Goal: Task Accomplishment & Management: Use online tool/utility

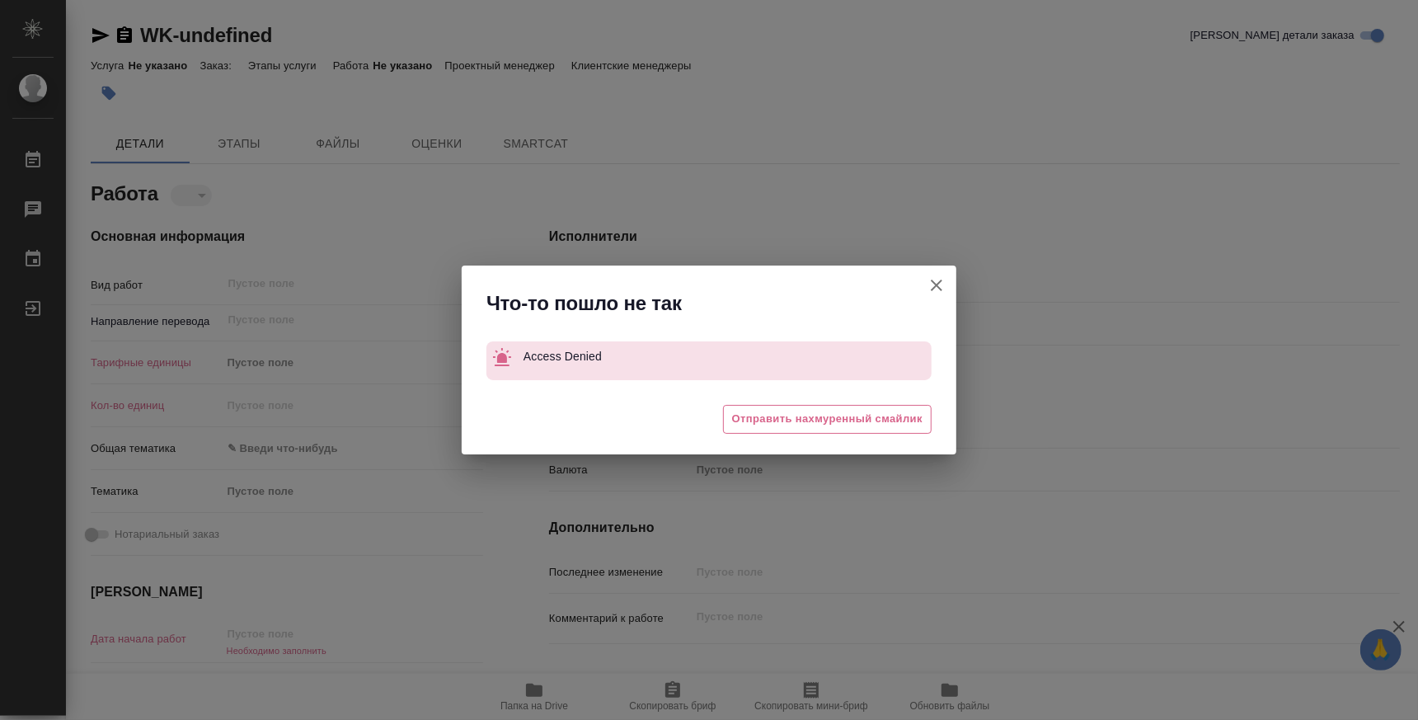
click at [937, 283] on icon "button" at bounding box center [937, 285] width 12 height 12
type textarea "x"
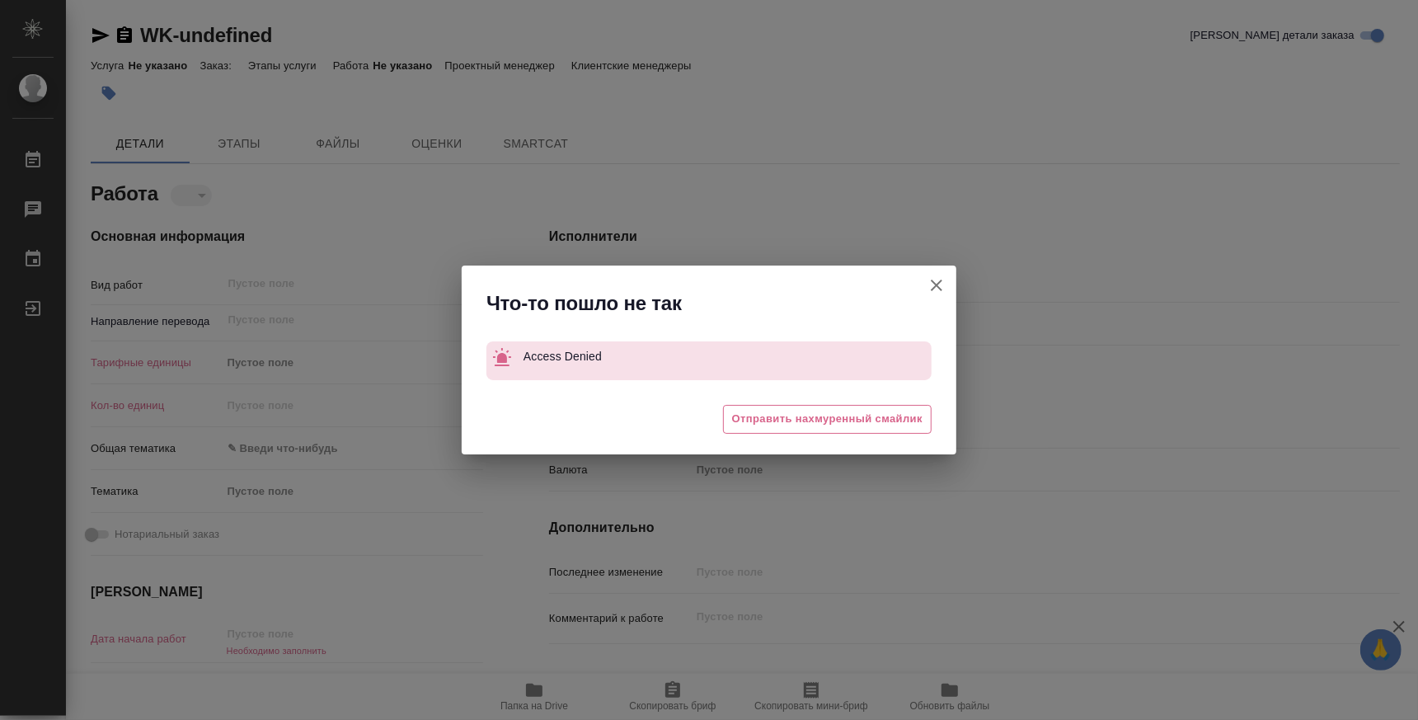
type textarea "x"
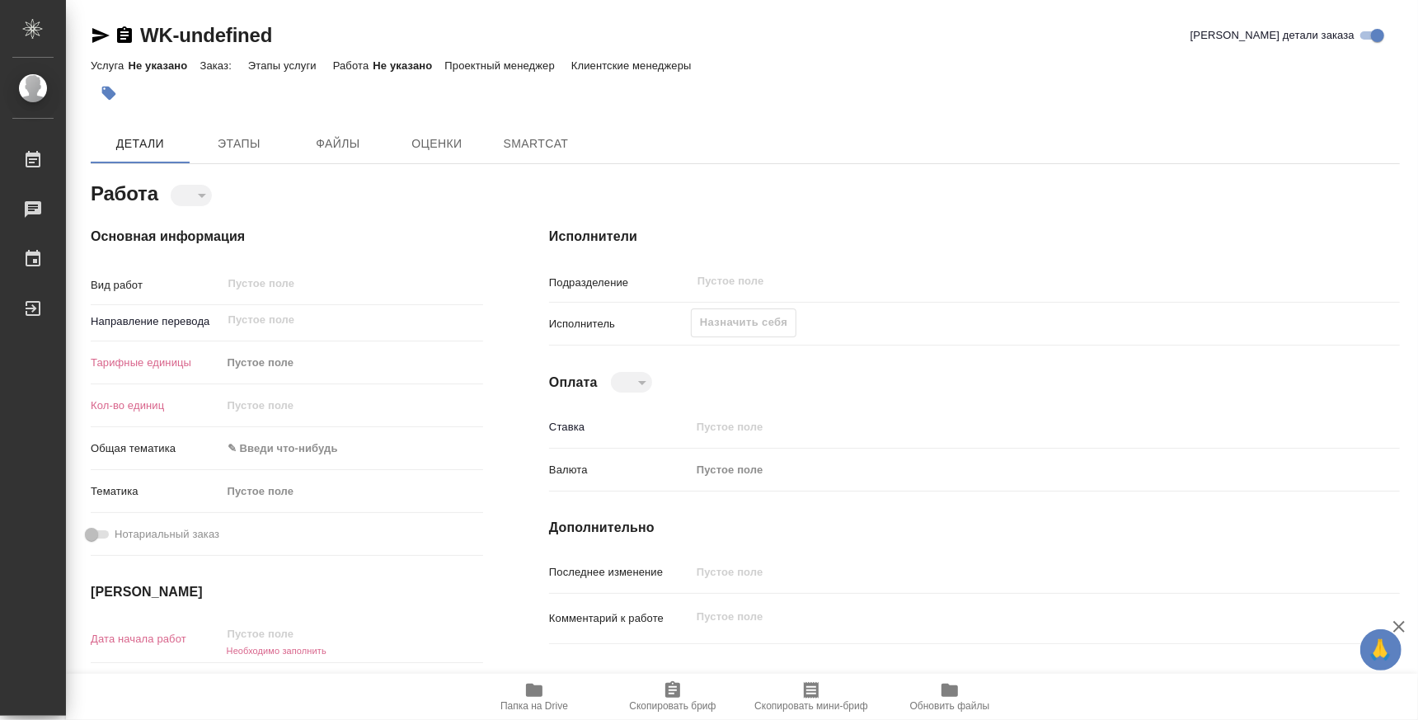
type textarea "x"
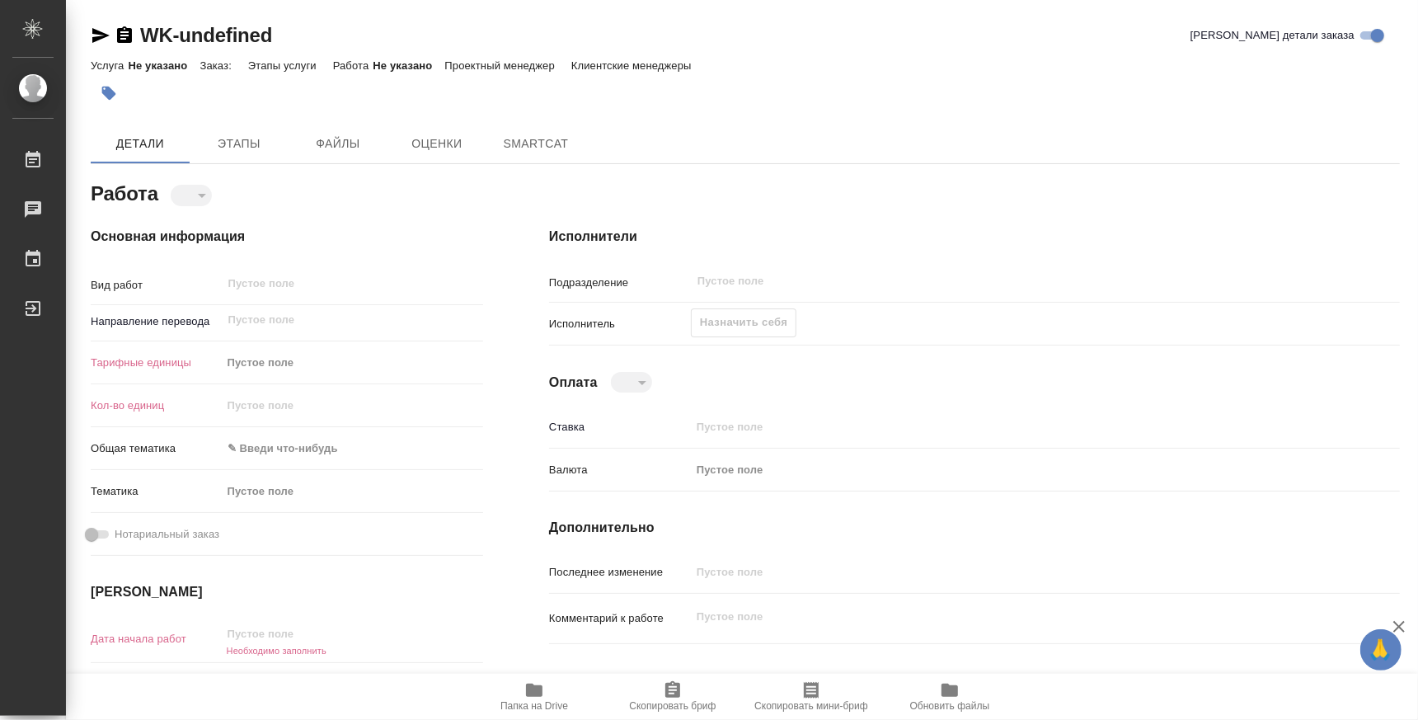
type textarea "x"
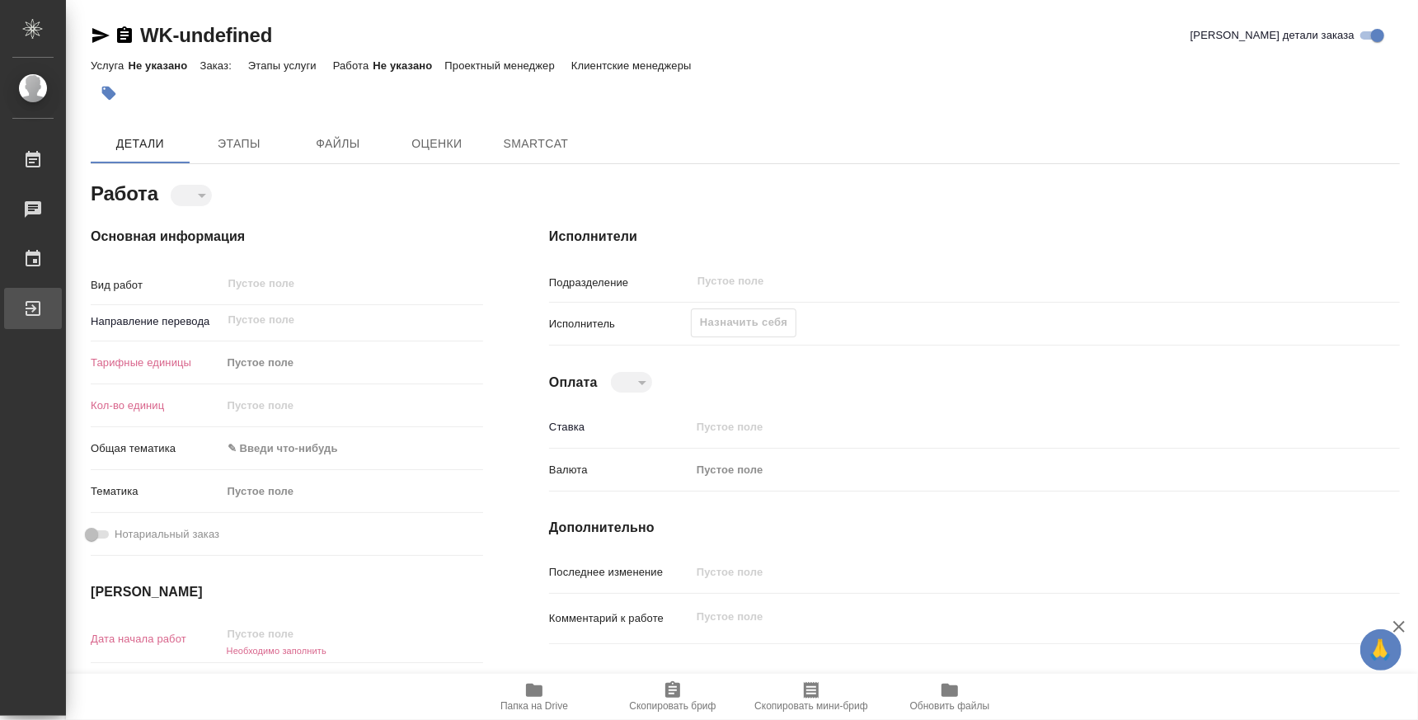
type textarea "x"
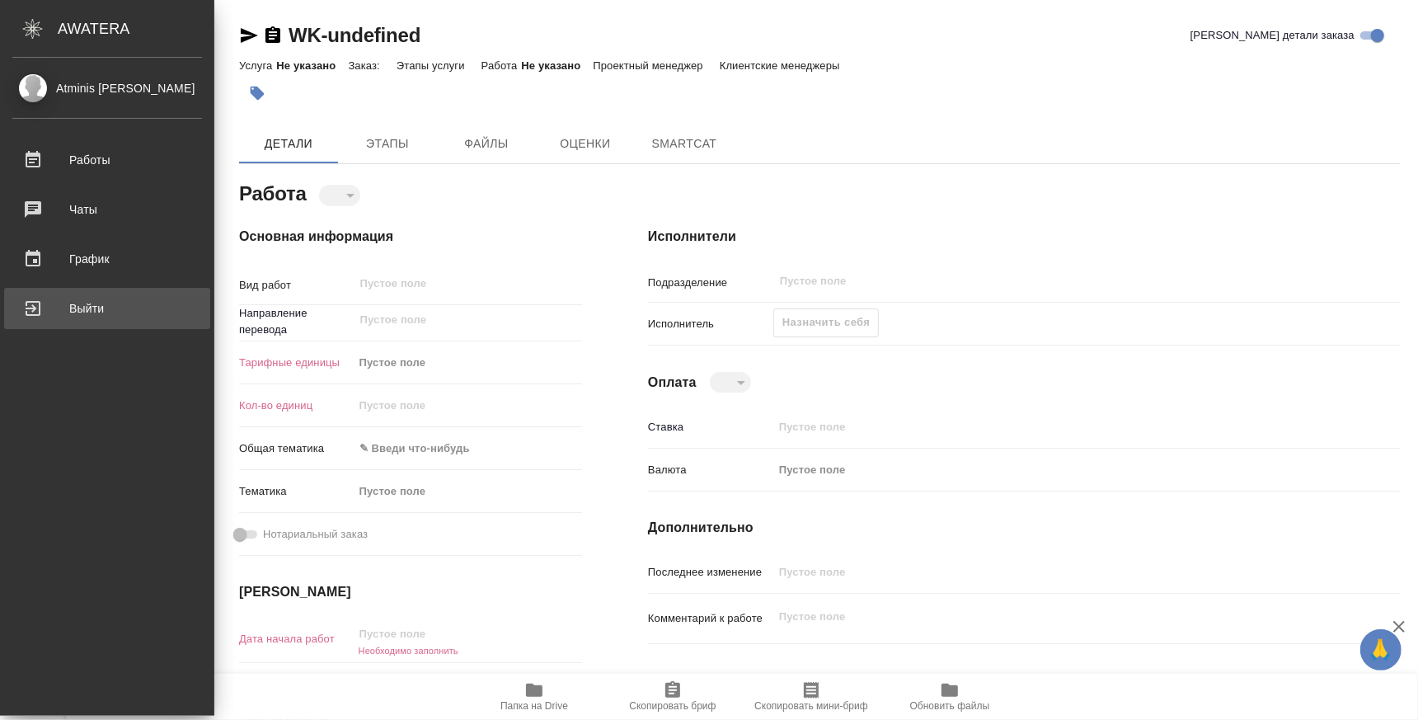
type textarea "x"
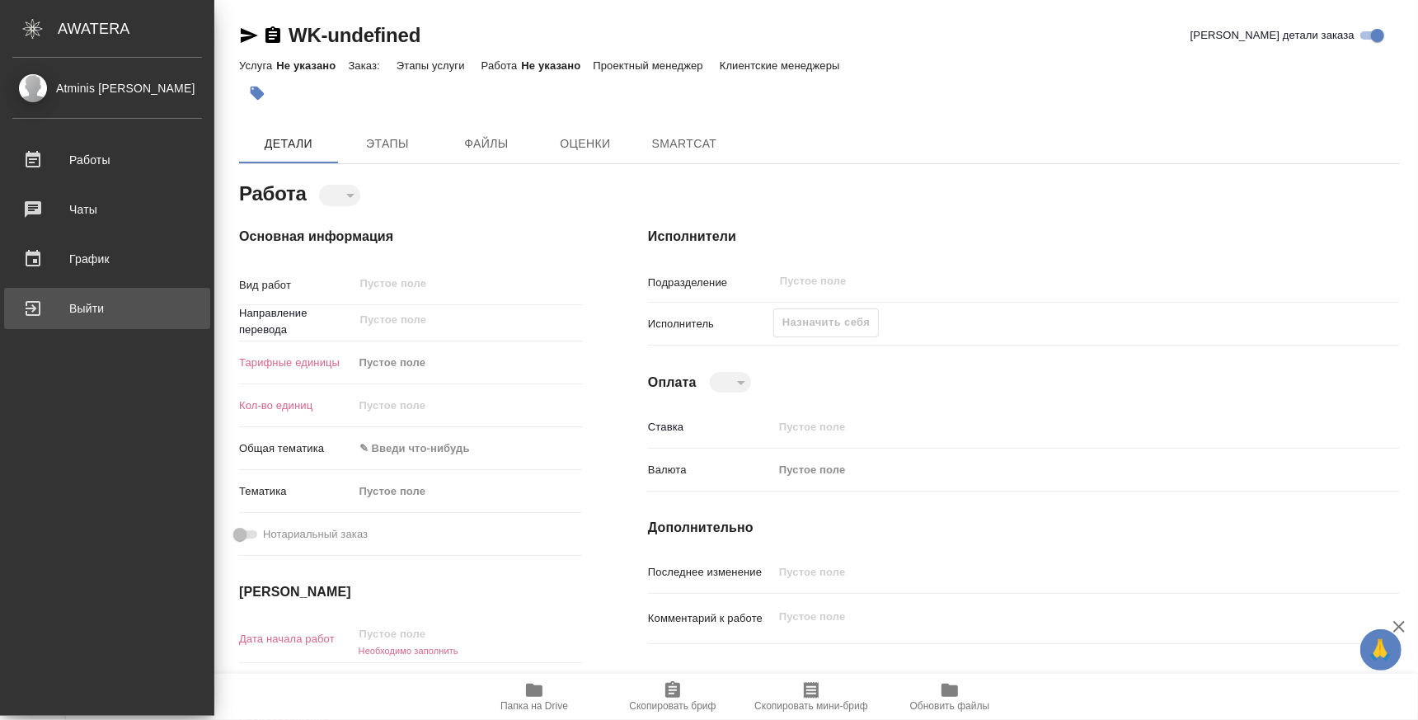
click at [45, 311] on div "Выйти" at bounding box center [107, 308] width 190 height 25
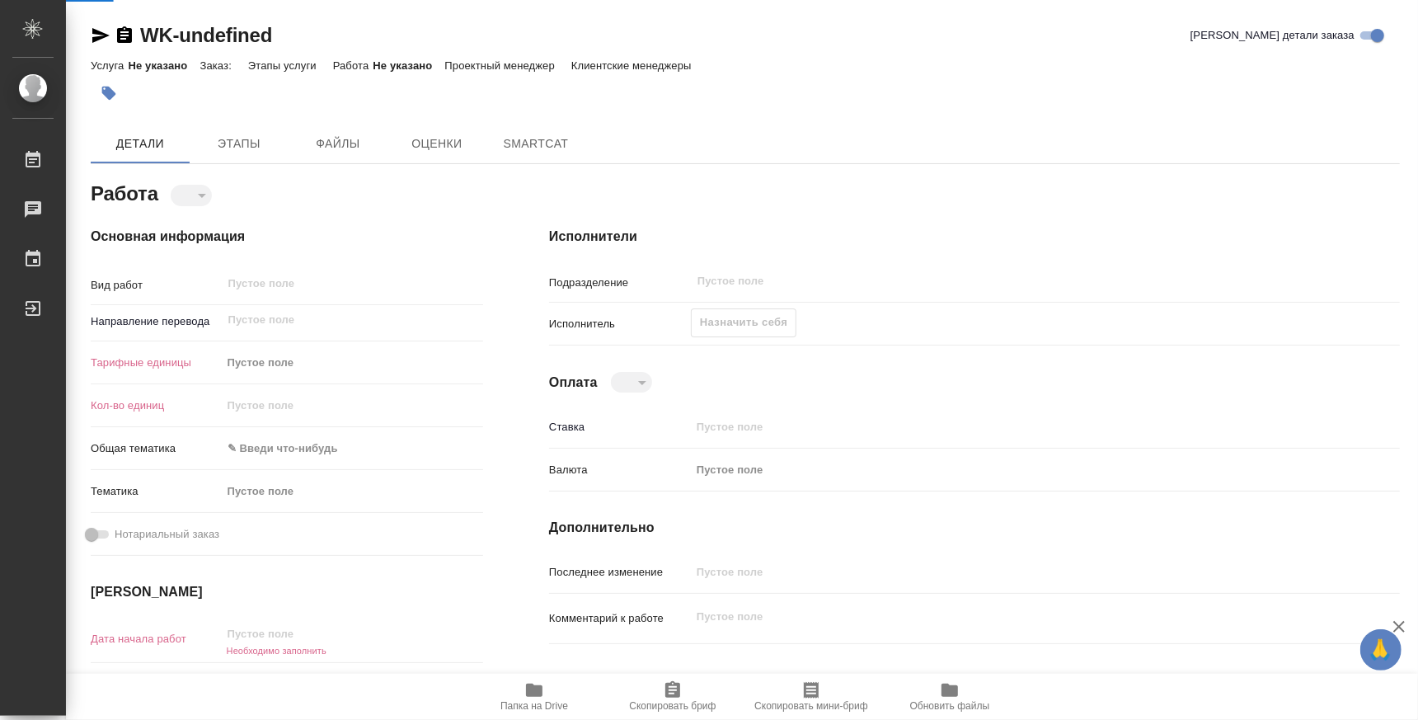
type textarea "x"
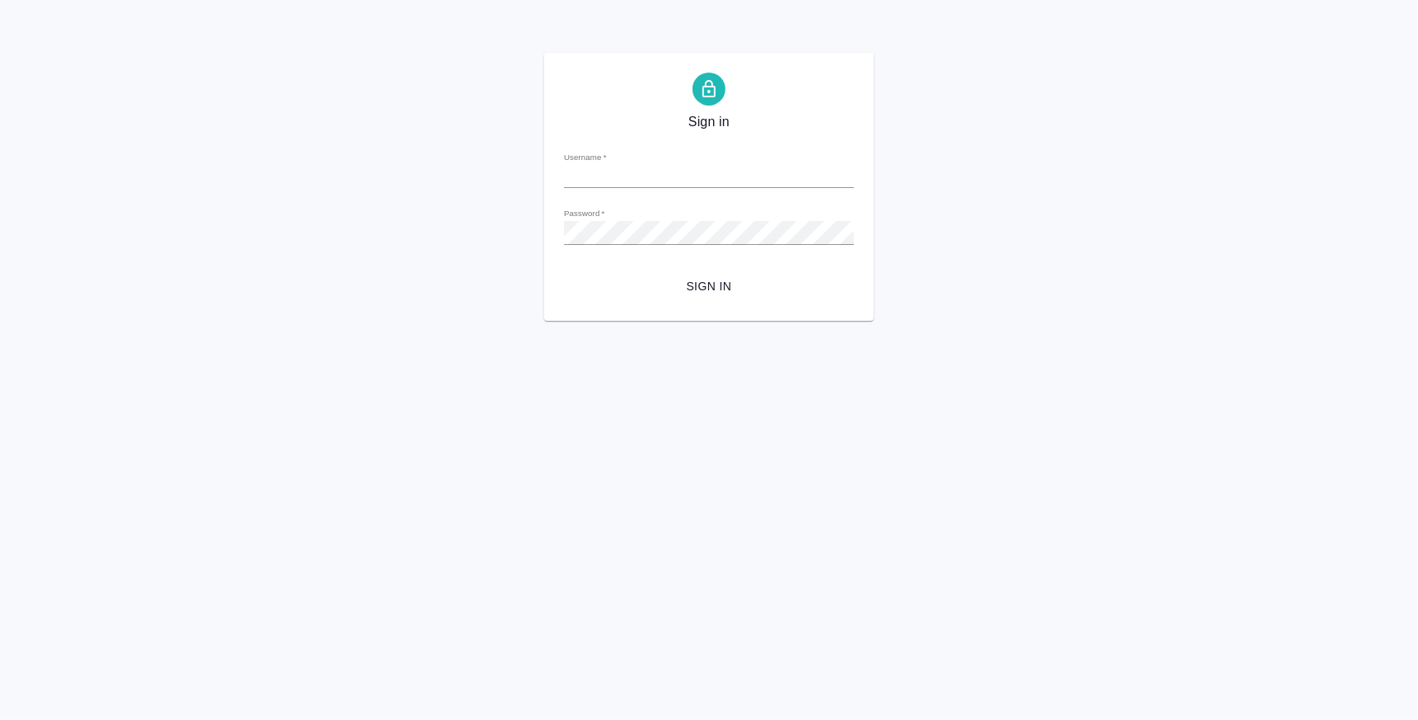
type input "[EMAIL_ADDRESS][DOMAIN_NAME]"
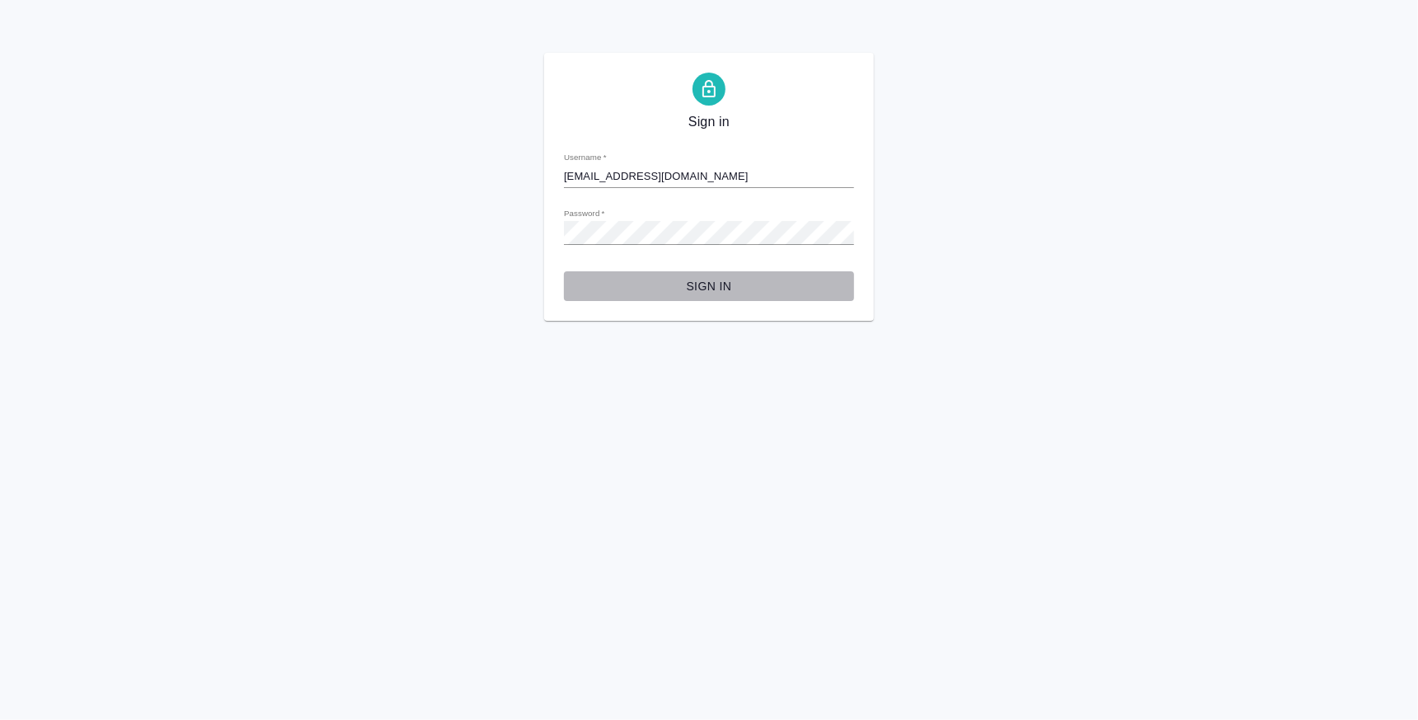
click at [710, 291] on span "Sign in" at bounding box center [709, 286] width 264 height 21
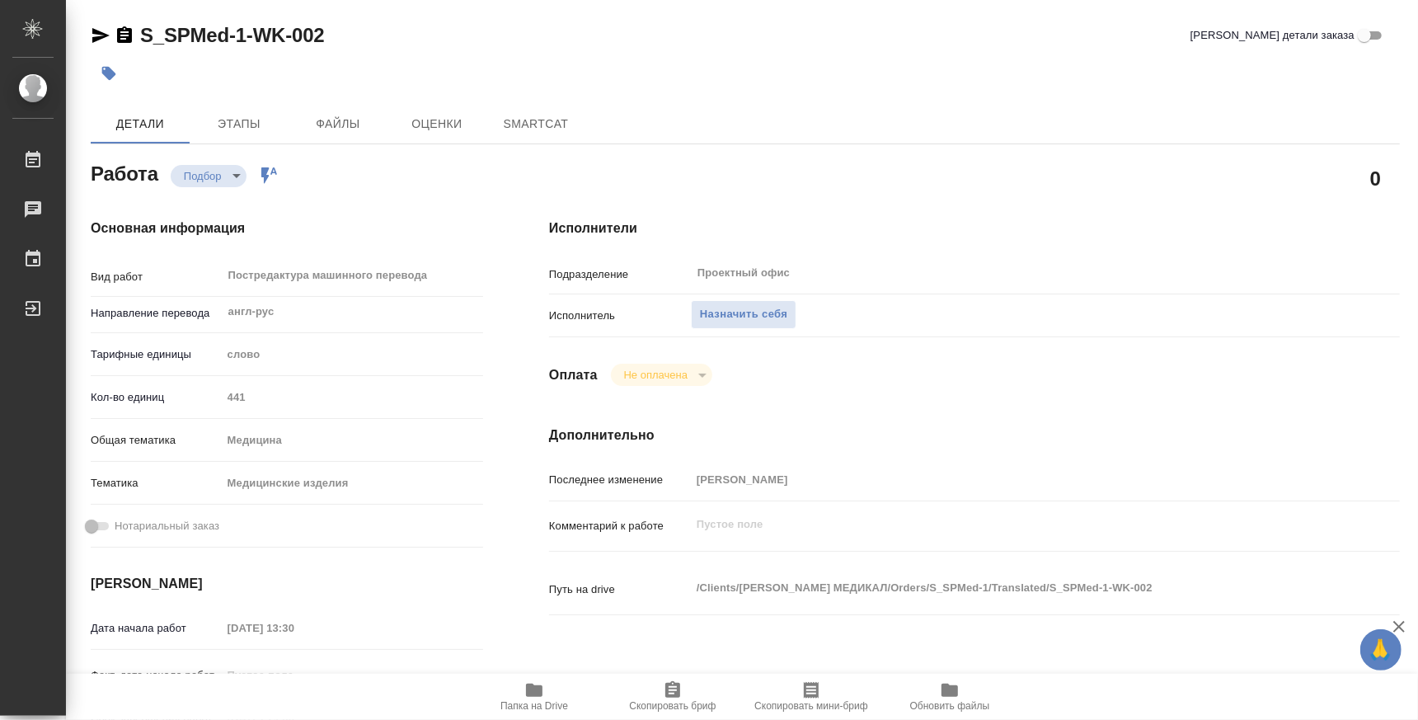
type textarea "x"
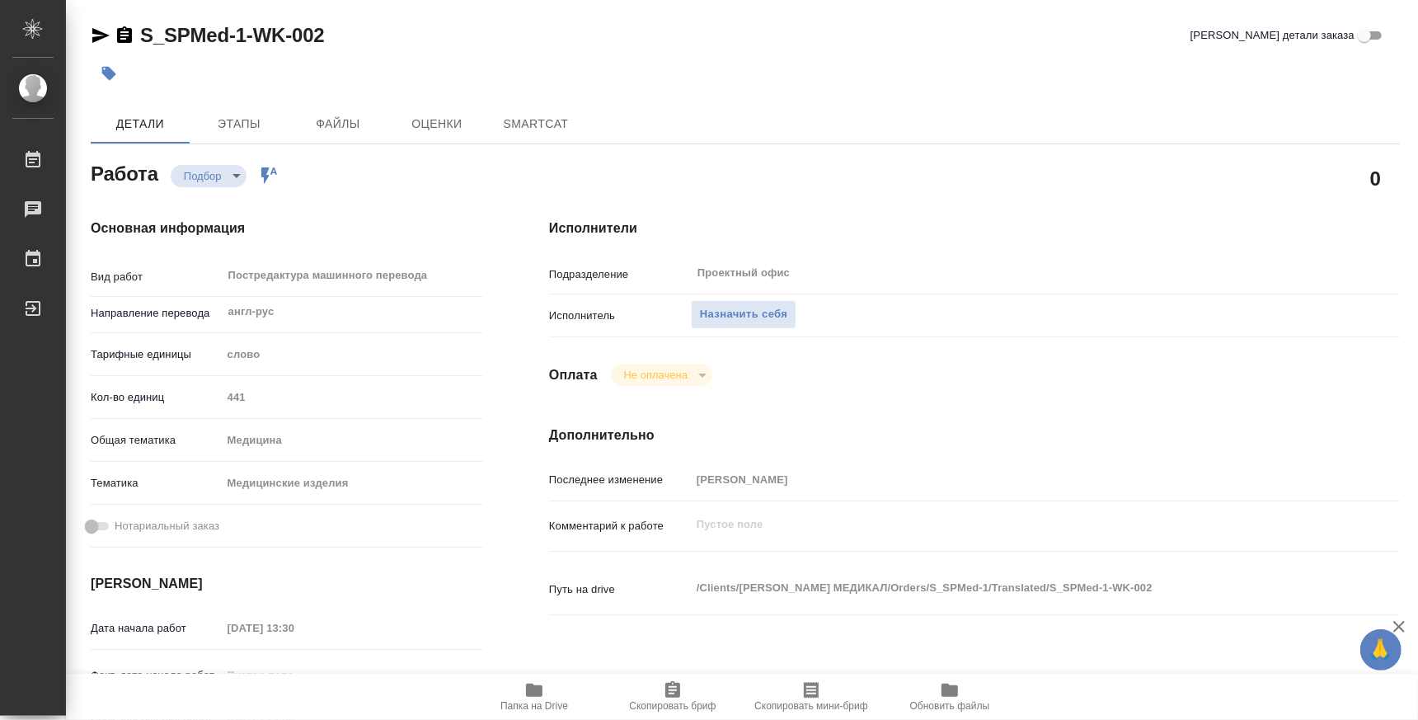
type textarea "x"
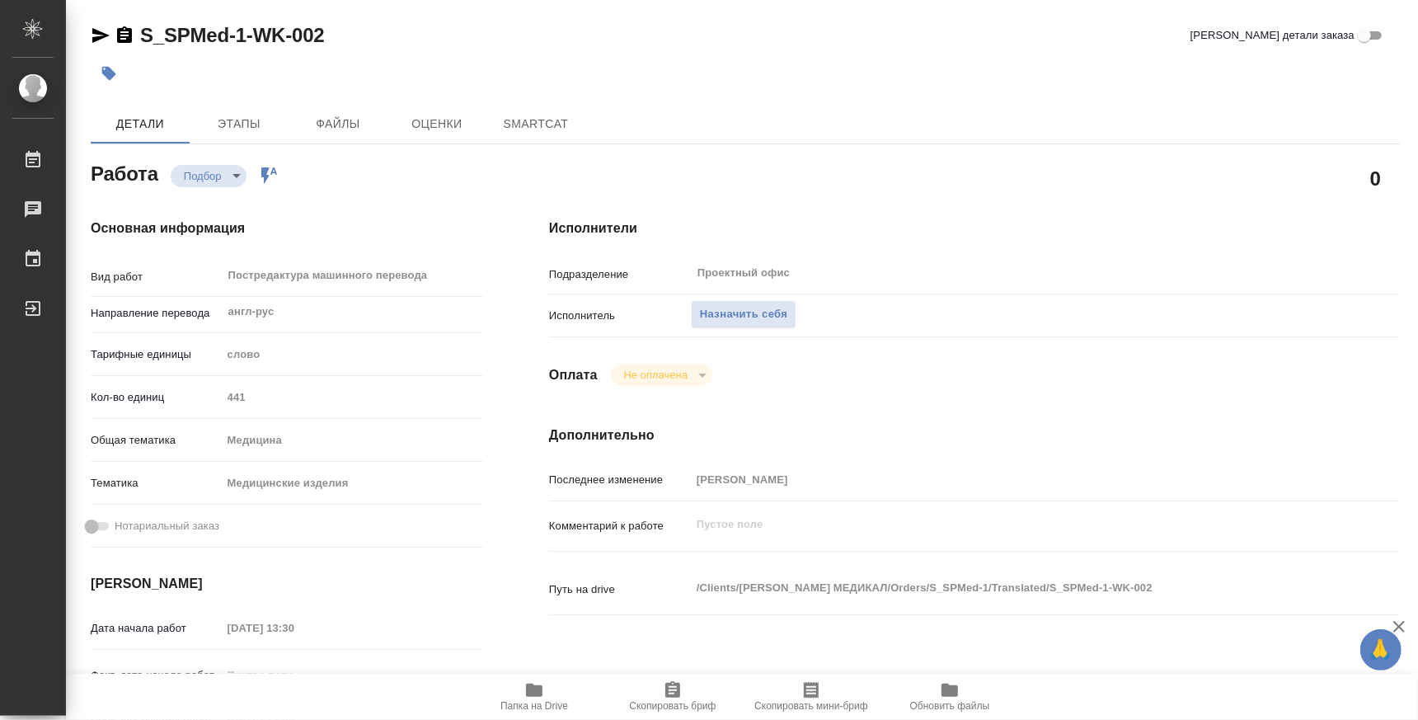
type textarea "x"
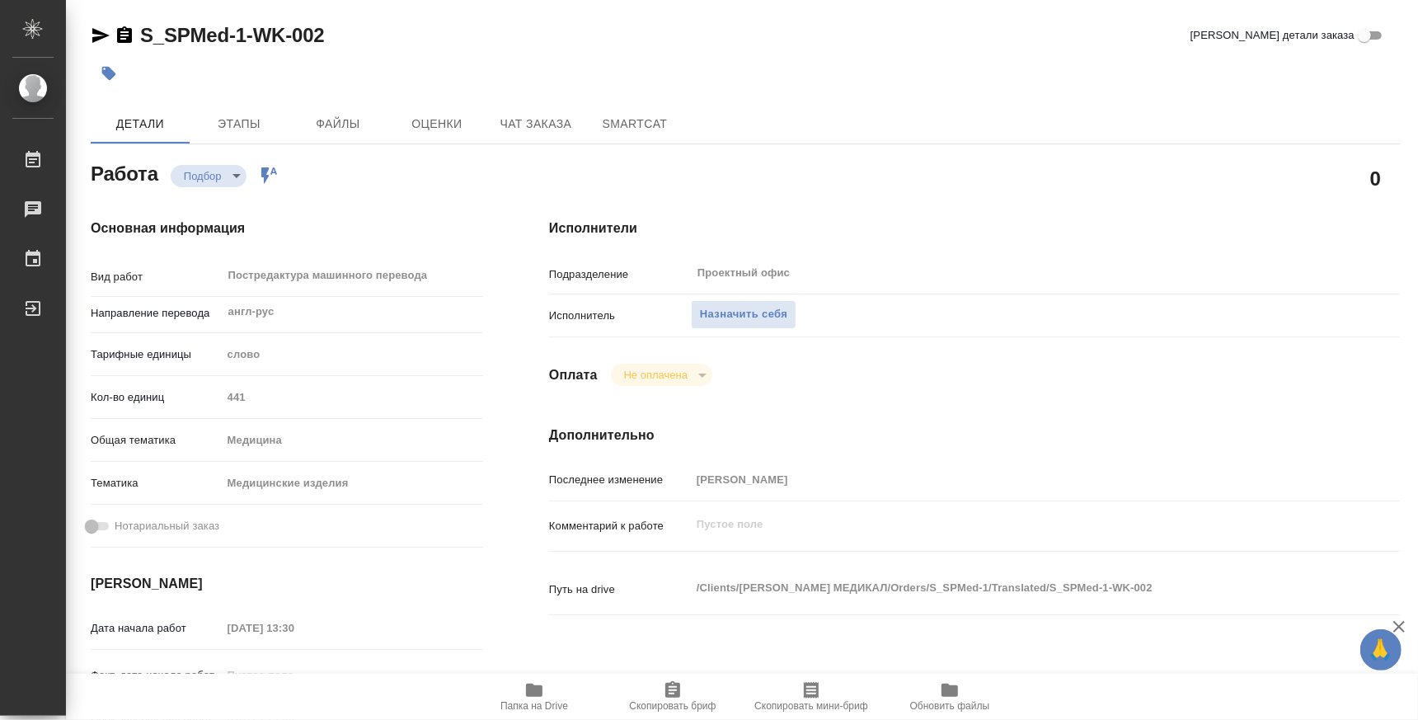
click at [529, 692] on icon "button" at bounding box center [534, 689] width 16 height 13
type textarea "x"
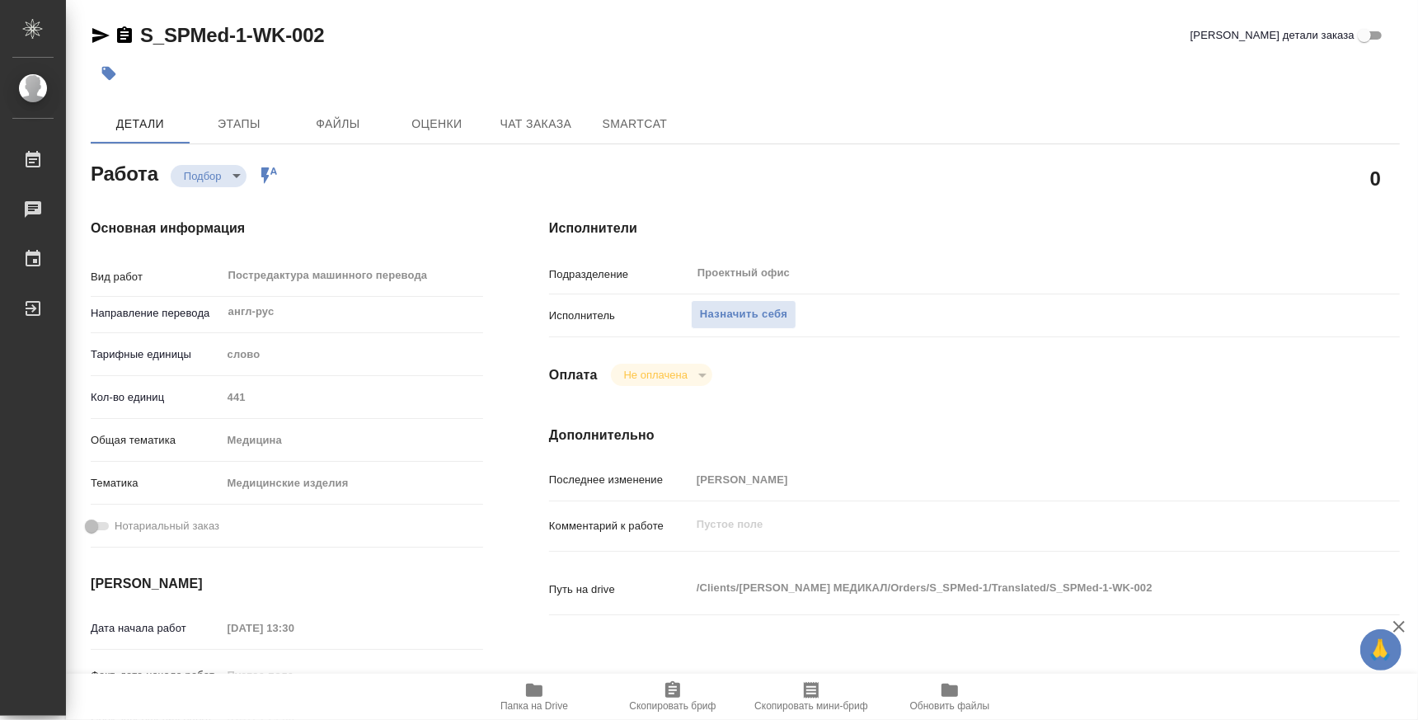
type textarea "x"
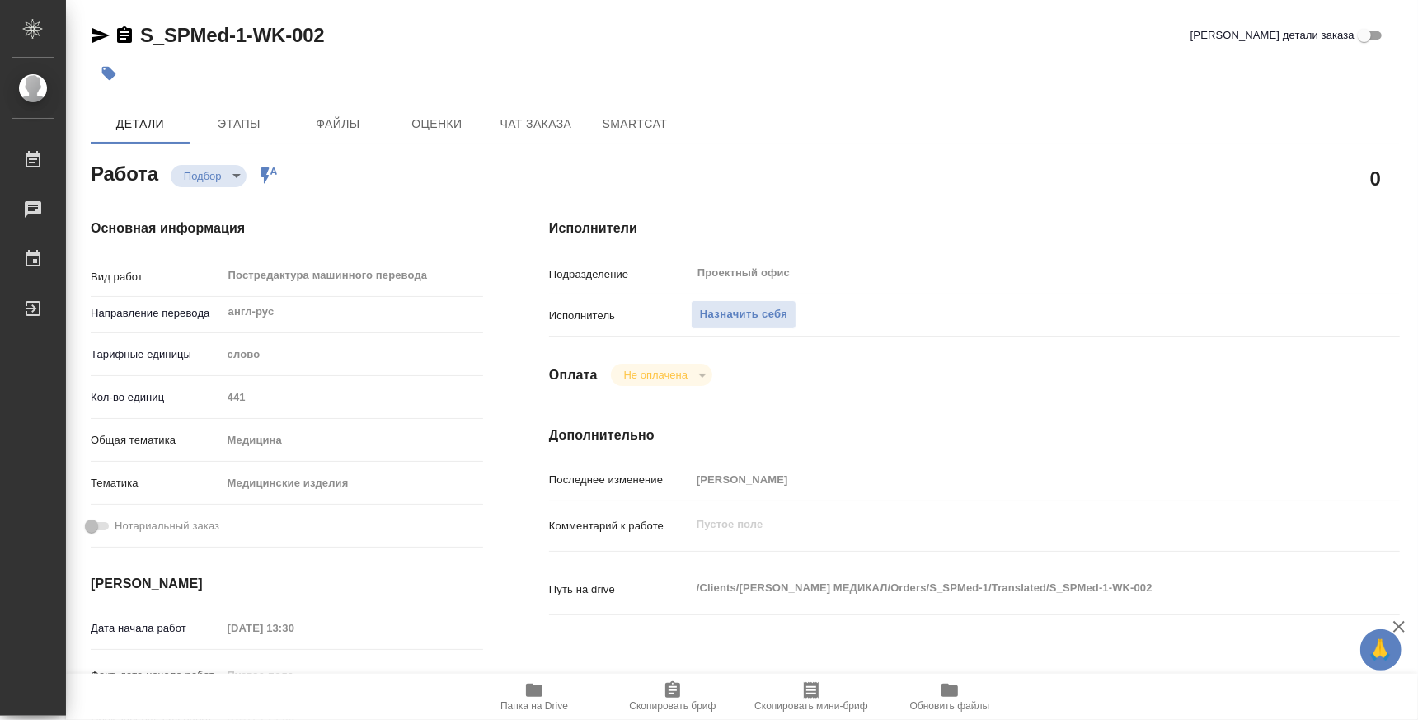
type textarea "x"
